Goal: Information Seeking & Learning: Learn about a topic

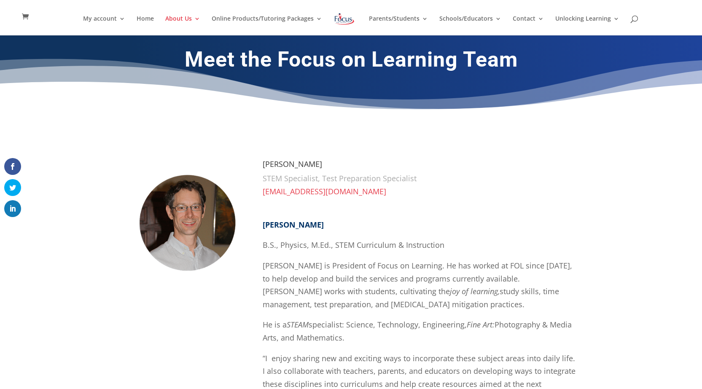
click at [377, 4] on div "My account My account Account details My Courses Home About Us About FOL The FO…" at bounding box center [351, 17] width 676 height 35
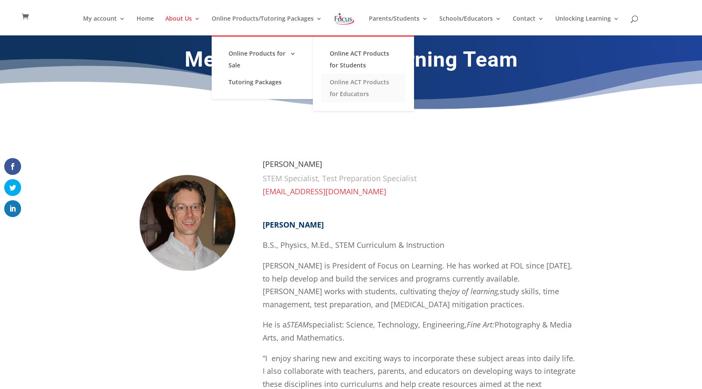
click at [353, 85] on link "Online ACT Products for Educators" at bounding box center [363, 88] width 84 height 29
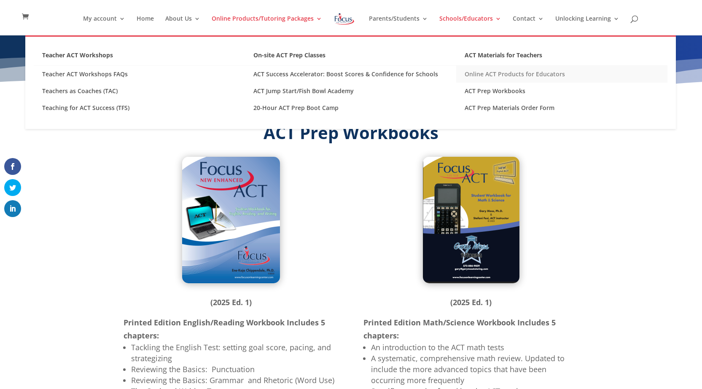
click at [488, 73] on link "Online ACT Products for Educators" at bounding box center [561, 74] width 211 height 17
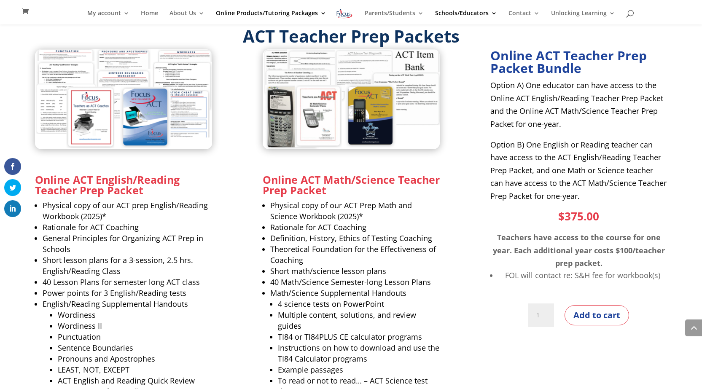
scroll to position [540, 0]
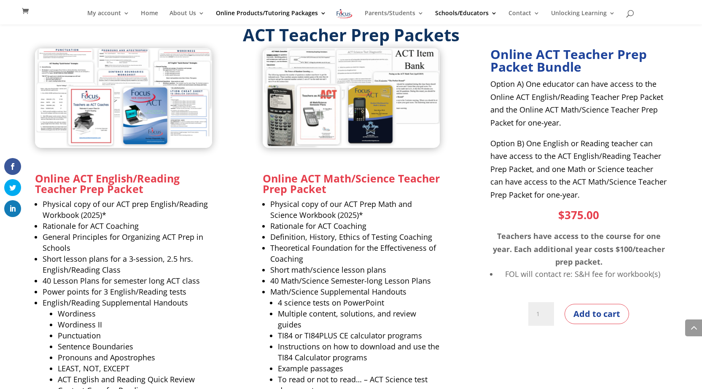
click at [237, 208] on div "Online ACT English/Reading Teacher Prep Packet Physical copy of our ACT prep En…" at bounding box center [351, 283] width 633 height 471
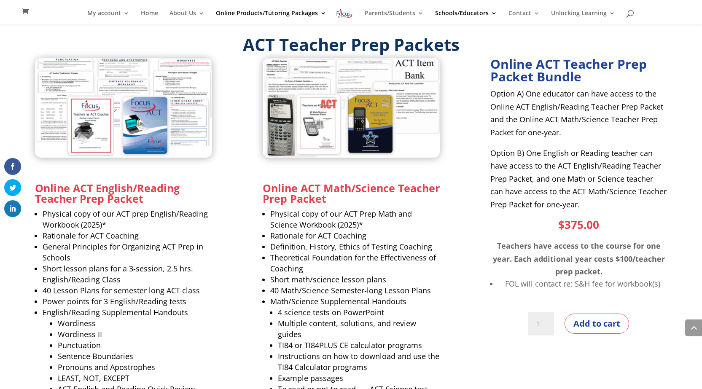
scroll to position [506, 0]
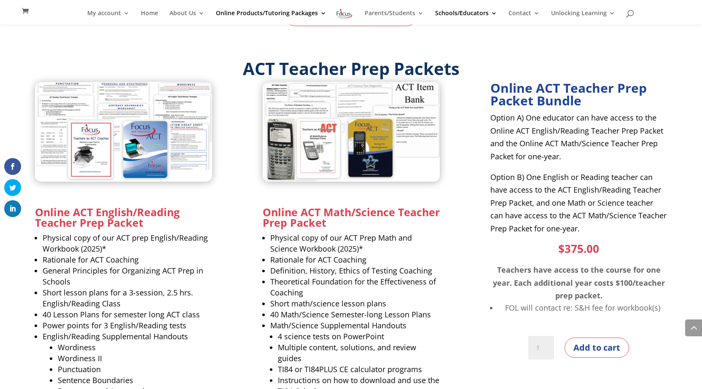
click at [232, 115] on div "Online ACT English/Reading Teacher Prep Packet Physical copy of our ACT prep En…" at bounding box center [351, 317] width 633 height 471
click at [241, 108] on div "Online ACT English/Reading Teacher Prep Packet Physical copy of our ACT prep En…" at bounding box center [351, 317] width 633 height 471
click at [250, 70] on strong "ACT Teacher Prep Packets" at bounding box center [351, 68] width 217 height 23
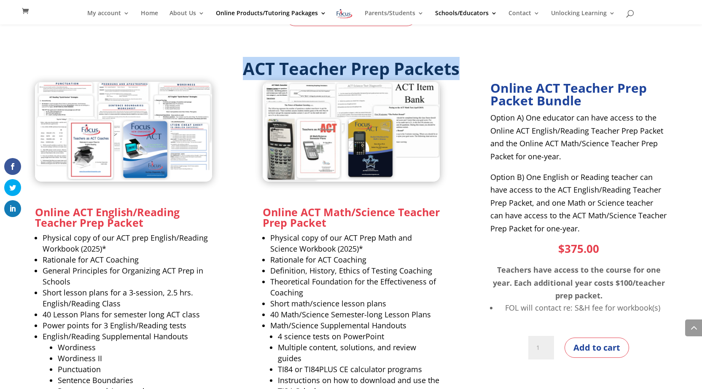
click at [250, 70] on strong "ACT Teacher Prep Packets" at bounding box center [351, 68] width 217 height 23
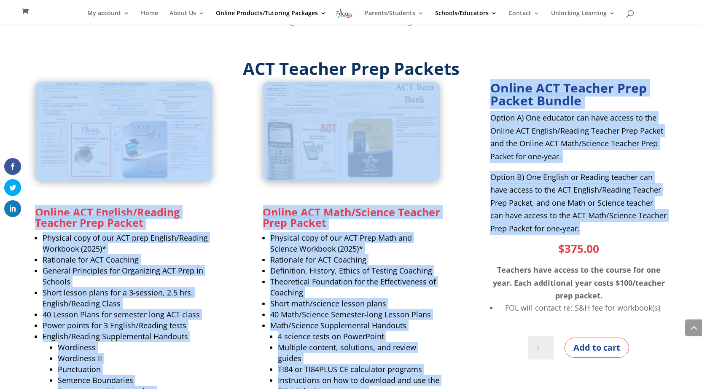
drag, startPoint x: 592, startPoint y: 231, endPoint x: 494, endPoint y: 76, distance: 182.7
click at [494, 76] on div "ACT Teacher Prep Packets Online ACT English/Reading Teacher Prep Packet Physica…" at bounding box center [351, 306] width 702 height 493
click at [493, 72] on h2 "ACT Teacher Prep Packets" at bounding box center [351, 70] width 455 height 21
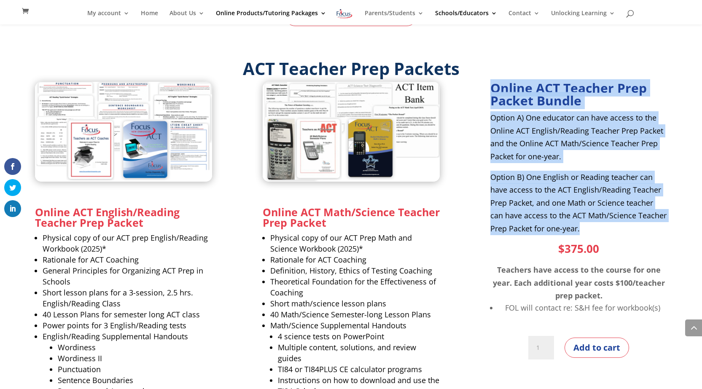
drag, startPoint x: 493, startPoint y: 90, endPoint x: 595, endPoint y: 232, distance: 175.0
click at [595, 232] on div "Online ACT Teacher Prep Packet Bundle Option A) One educator can have access to…" at bounding box center [578, 158] width 177 height 153
click at [593, 233] on p "Option B) One English or Reading teacher can have access to the ACT English/Rea…" at bounding box center [578, 203] width 177 height 65
drag, startPoint x: 585, startPoint y: 230, endPoint x: 485, endPoint y: 86, distance: 174.8
click at [485, 86] on div "Online ACT English/Reading Teacher Prep Packet Physical copy of our ACT prep En…" at bounding box center [351, 317] width 633 height 471
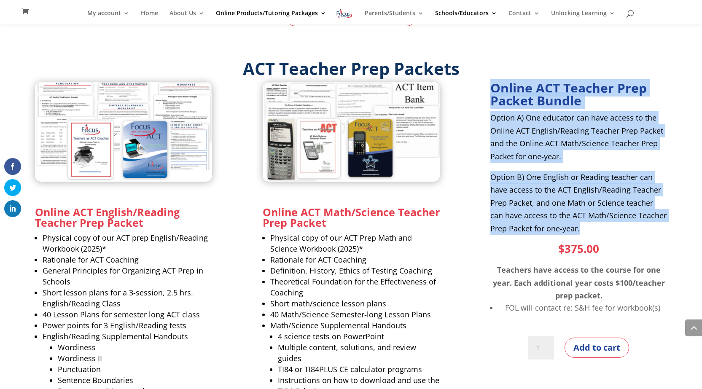
click at [489, 87] on div "Online ACT English/Reading Teacher Prep Packet Physical copy of our ACT prep En…" at bounding box center [351, 317] width 633 height 471
drag, startPoint x: 491, startPoint y: 88, endPoint x: 608, endPoint y: 248, distance: 198.1
click at [608, 248] on div "Online ACT Teacher Prep Packet Bundle Option A) One educator can have access to…" at bounding box center [578, 315] width 177 height 467
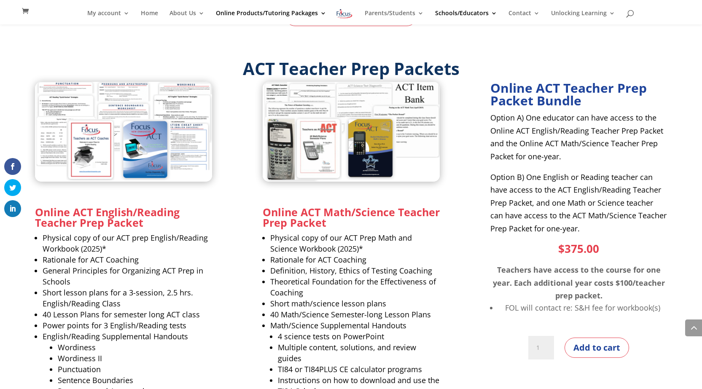
click at [603, 293] on p "Teachers have access to the course for one year. Each additional year costs $10…" at bounding box center [578, 283] width 177 height 39
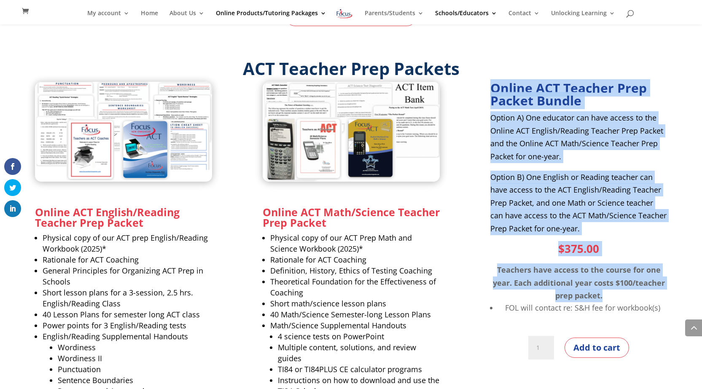
drag, startPoint x: 606, startPoint y: 296, endPoint x: 485, endPoint y: 84, distance: 244.6
click at [485, 84] on div "Online ACT English/Reading Teacher Prep Packet Physical copy of our ACT prep En…" at bounding box center [351, 317] width 633 height 471
click at [492, 86] on strong "Online ACT Teacher Prep Packet Bundle" at bounding box center [568, 94] width 156 height 30
drag, startPoint x: 492, startPoint y: 86, endPoint x: 621, endPoint y: 296, distance: 246.7
click at [621, 296] on div "Online ACT Teacher Prep Packet Bundle Option A) One educator can have access to…" at bounding box center [578, 315] width 177 height 467
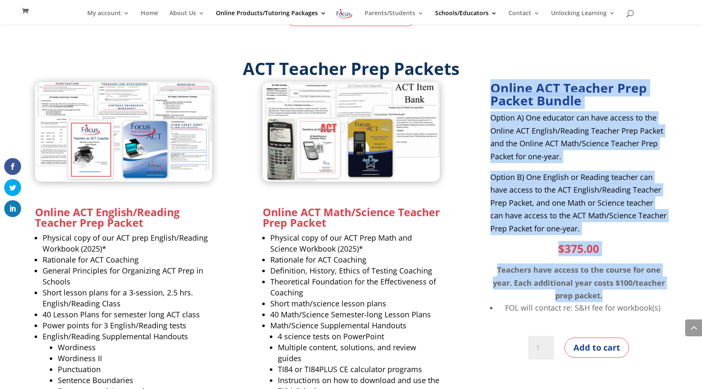
click at [606, 295] on p "Teachers have access to the course for one year. Each additional year costs $10…" at bounding box center [578, 283] width 177 height 39
drag, startPoint x: 606, startPoint y: 295, endPoint x: 489, endPoint y: 89, distance: 237.0
click at [489, 89] on div "Online ACT English/Reading Teacher Prep Packet Physical copy of our ACT prep En…" at bounding box center [351, 317] width 633 height 471
click at [491, 89] on strong "Online ACT Teacher Prep Packet Bundle" at bounding box center [568, 94] width 156 height 30
drag, startPoint x: 491, startPoint y: 89, endPoint x: 616, endPoint y: 300, distance: 245.6
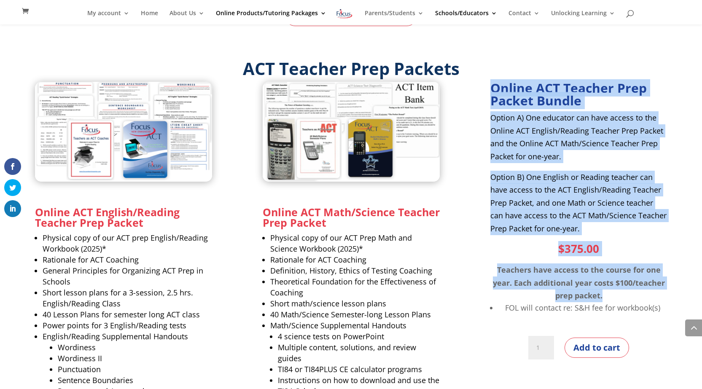
click at [616, 300] on div "Online ACT Teacher Prep Packet Bundle Option A) One educator can have access to…" at bounding box center [578, 315] width 177 height 467
click at [611, 298] on p "Teachers have access to the course for one year. Each additional year costs $10…" at bounding box center [578, 283] width 177 height 39
drag, startPoint x: 611, startPoint y: 298, endPoint x: 489, endPoint y: 86, distance: 245.2
click at [489, 86] on div "Online ACT English/Reading Teacher Prep Packet Physical copy of our ACT prep En…" at bounding box center [351, 317] width 633 height 471
click at [493, 87] on strong "Online ACT Teacher Prep Packet Bundle" at bounding box center [568, 94] width 156 height 30
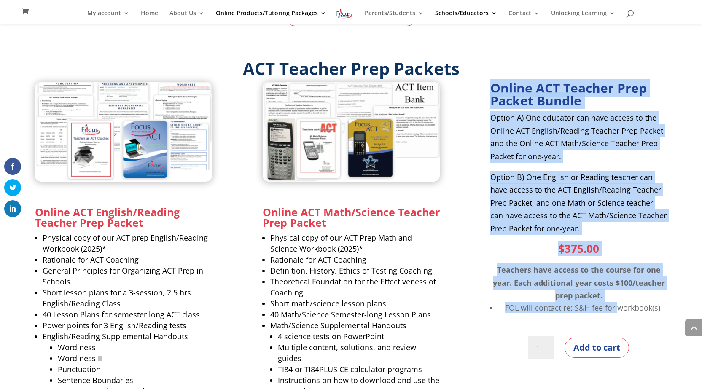
drag, startPoint x: 491, startPoint y: 87, endPoint x: 616, endPoint y: 302, distance: 248.9
click at [616, 302] on div "Online ACT Teacher Prep Packet Bundle Option A) One educator can have access to…" at bounding box center [578, 315] width 177 height 467
